Goal: Communication & Community: Share content

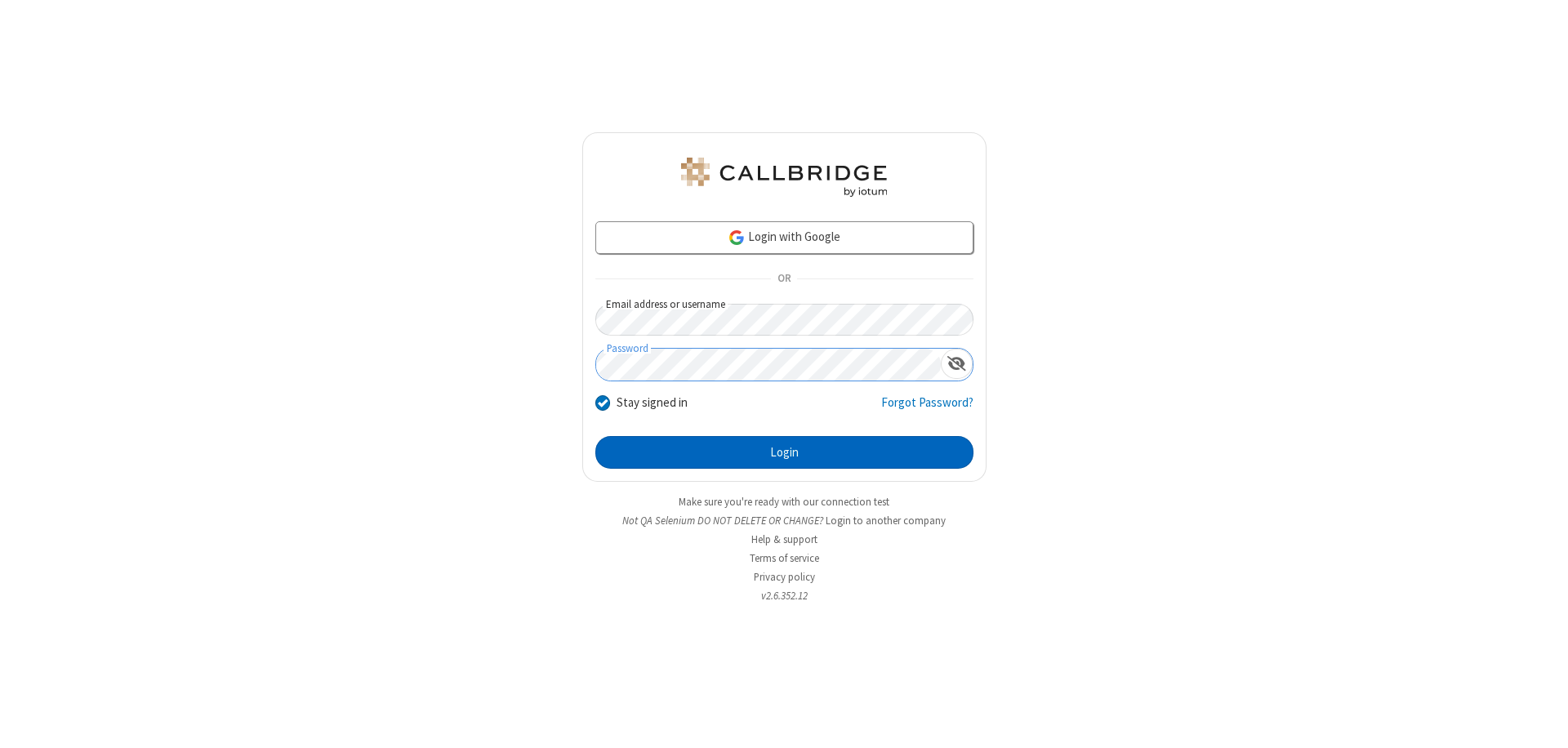
click at [784, 452] on button "Login" at bounding box center [784, 452] width 378 height 33
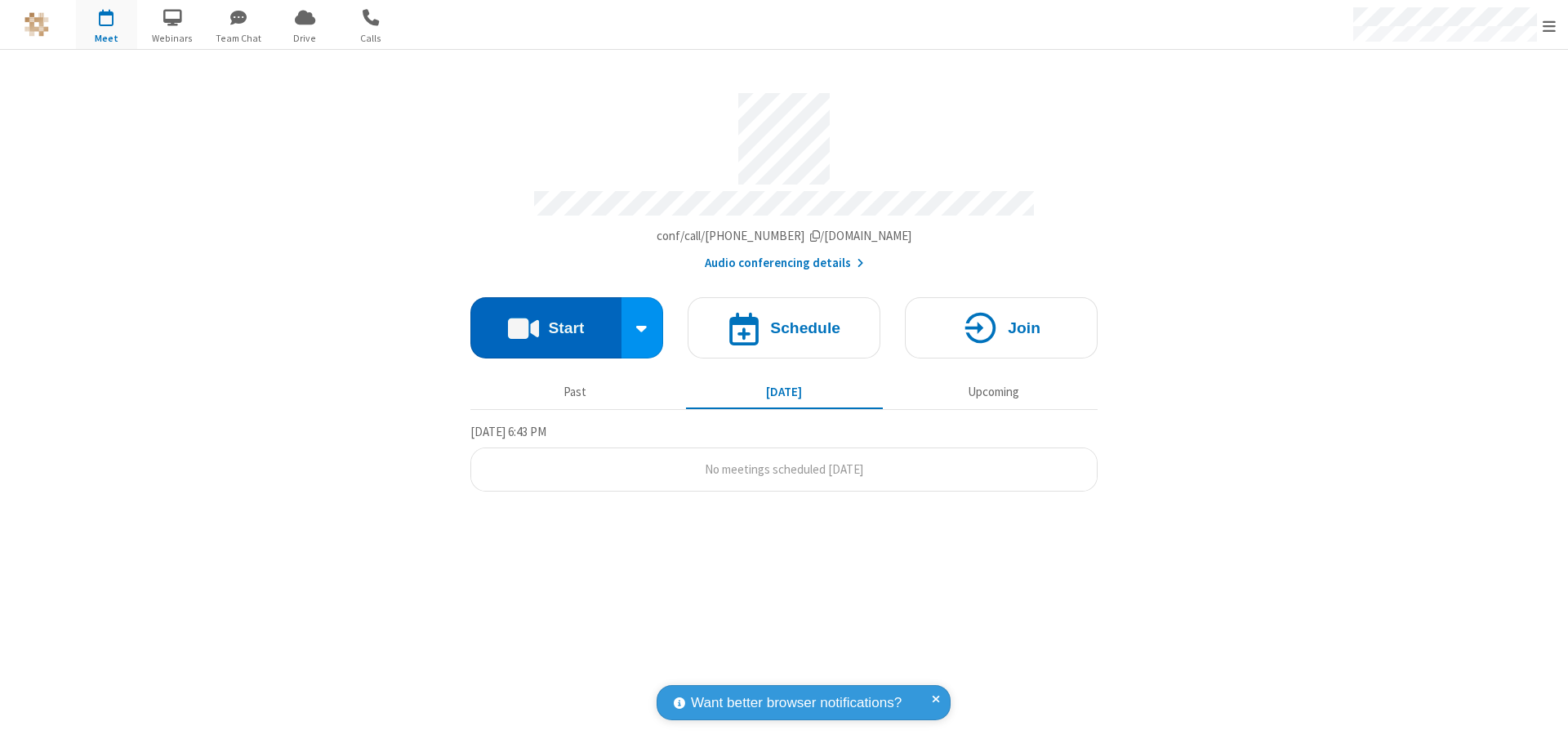
click at [545, 320] on button "Start" at bounding box center [545, 328] width 151 height 61
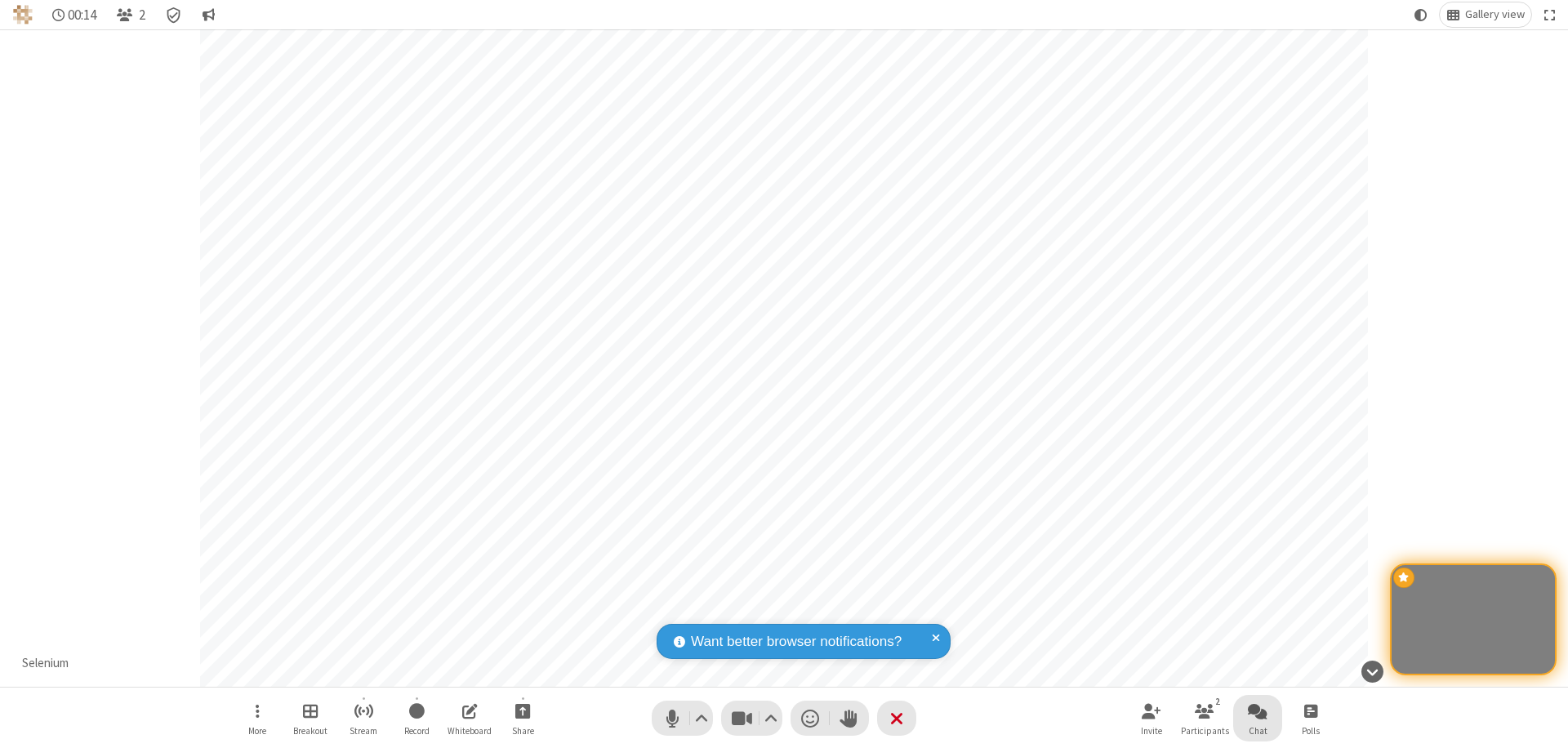
click at [1258, 711] on span "Open chat" at bounding box center [1257, 711] width 20 height 21
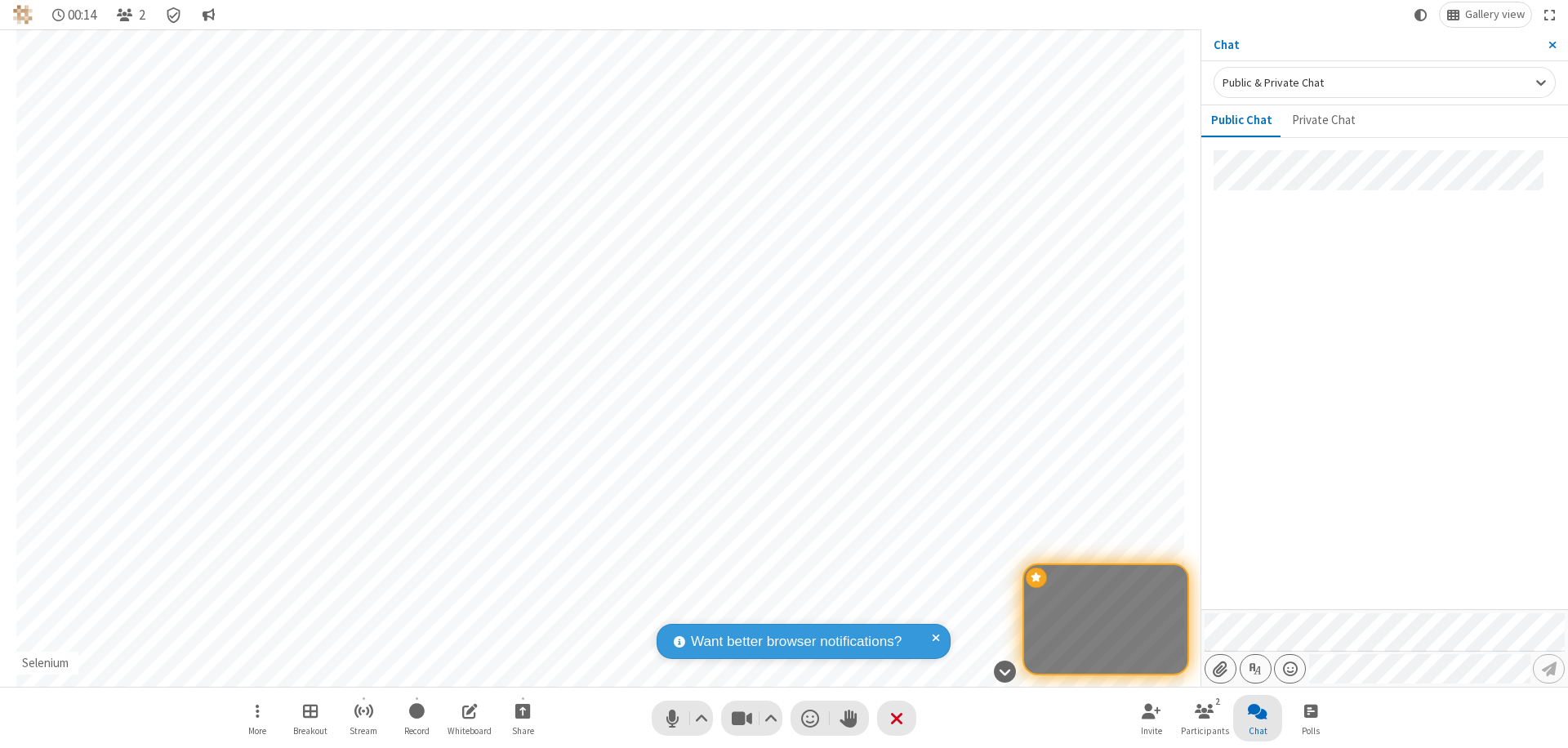
type input "C:\fakepath\doc_test.docx"
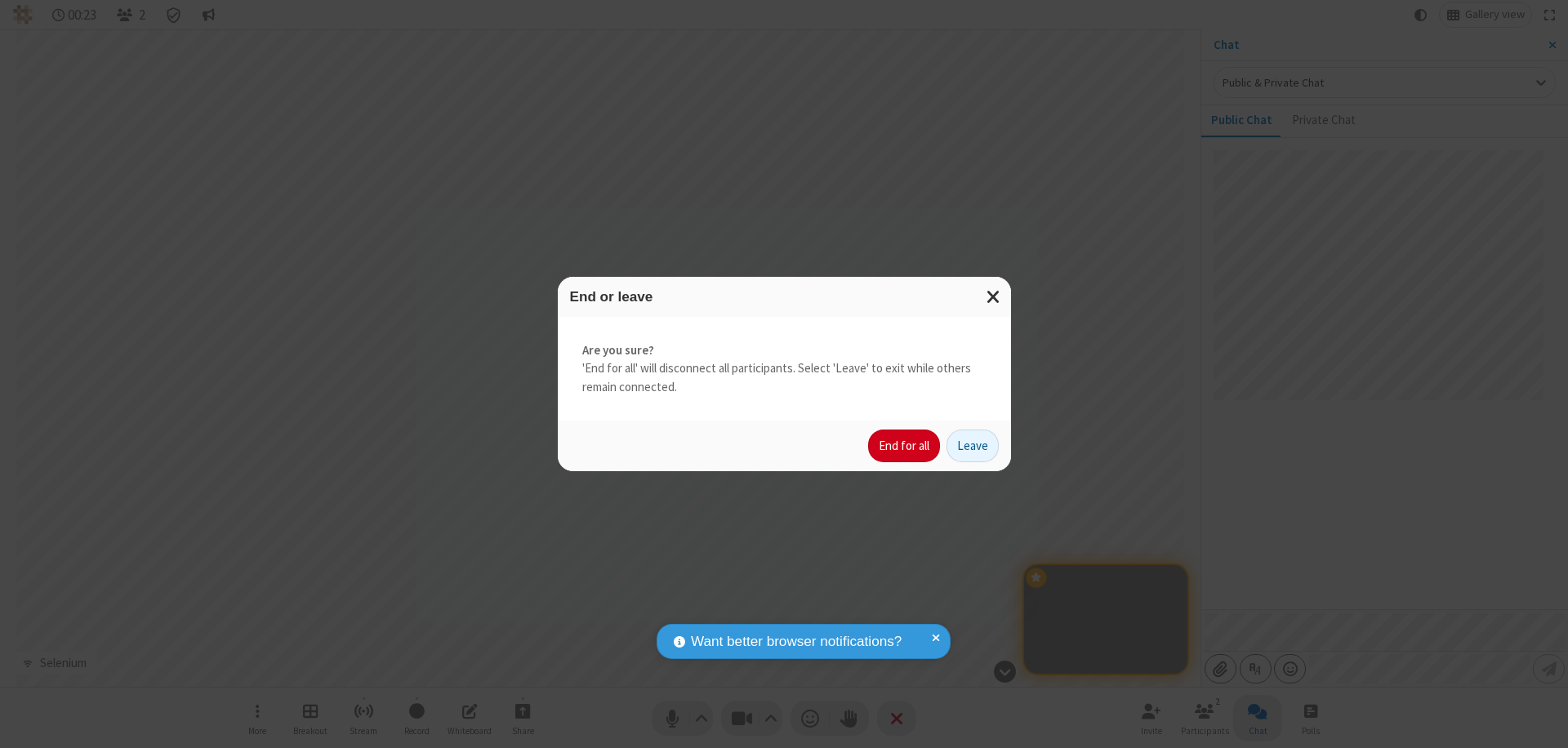
click at [905, 446] on button "End for all" at bounding box center [903, 446] width 72 height 33
